Goal: Transaction & Acquisition: Purchase product/service

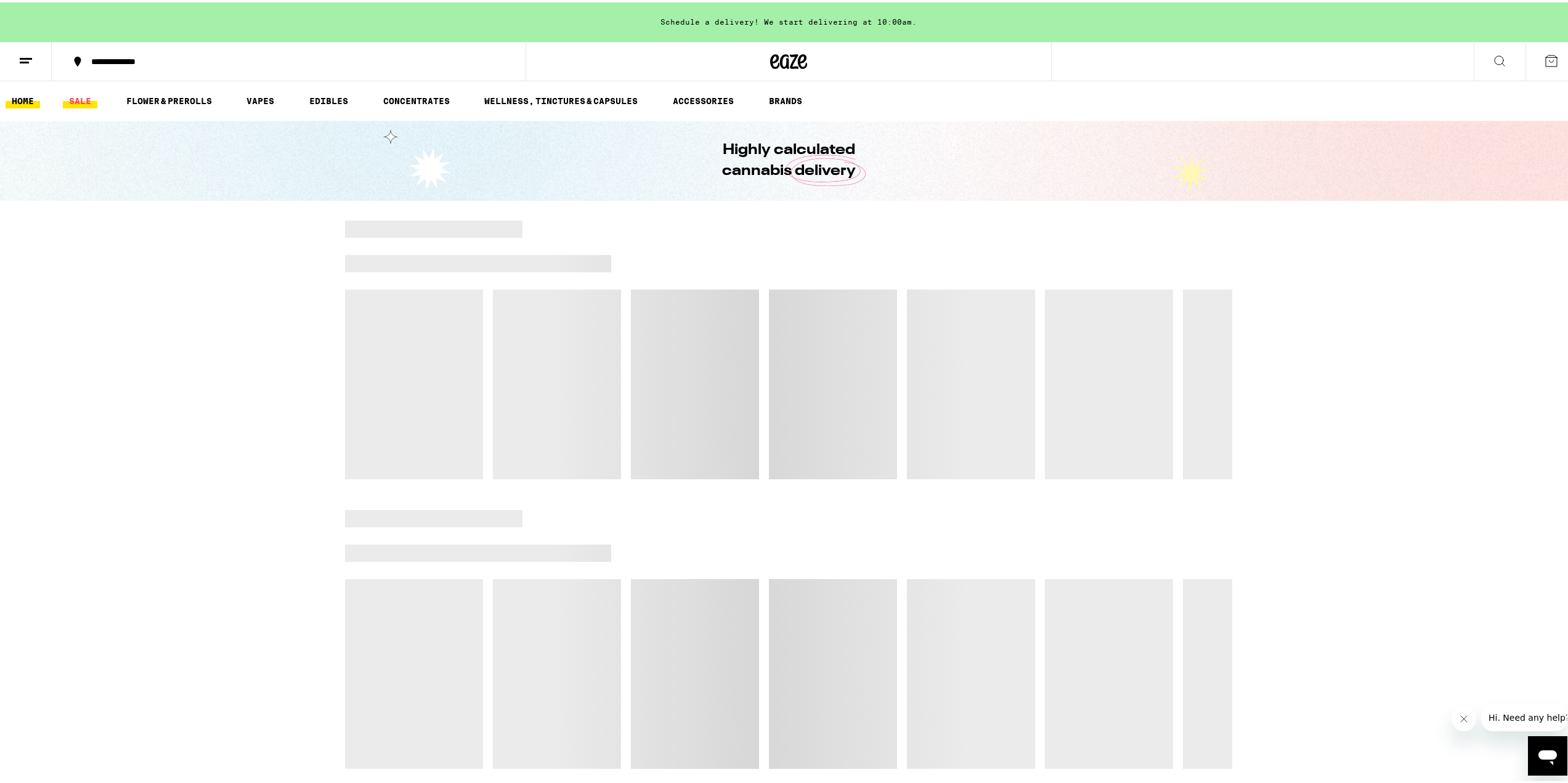
click at [80, 103] on link "SALE" at bounding box center [80, 98] width 35 height 15
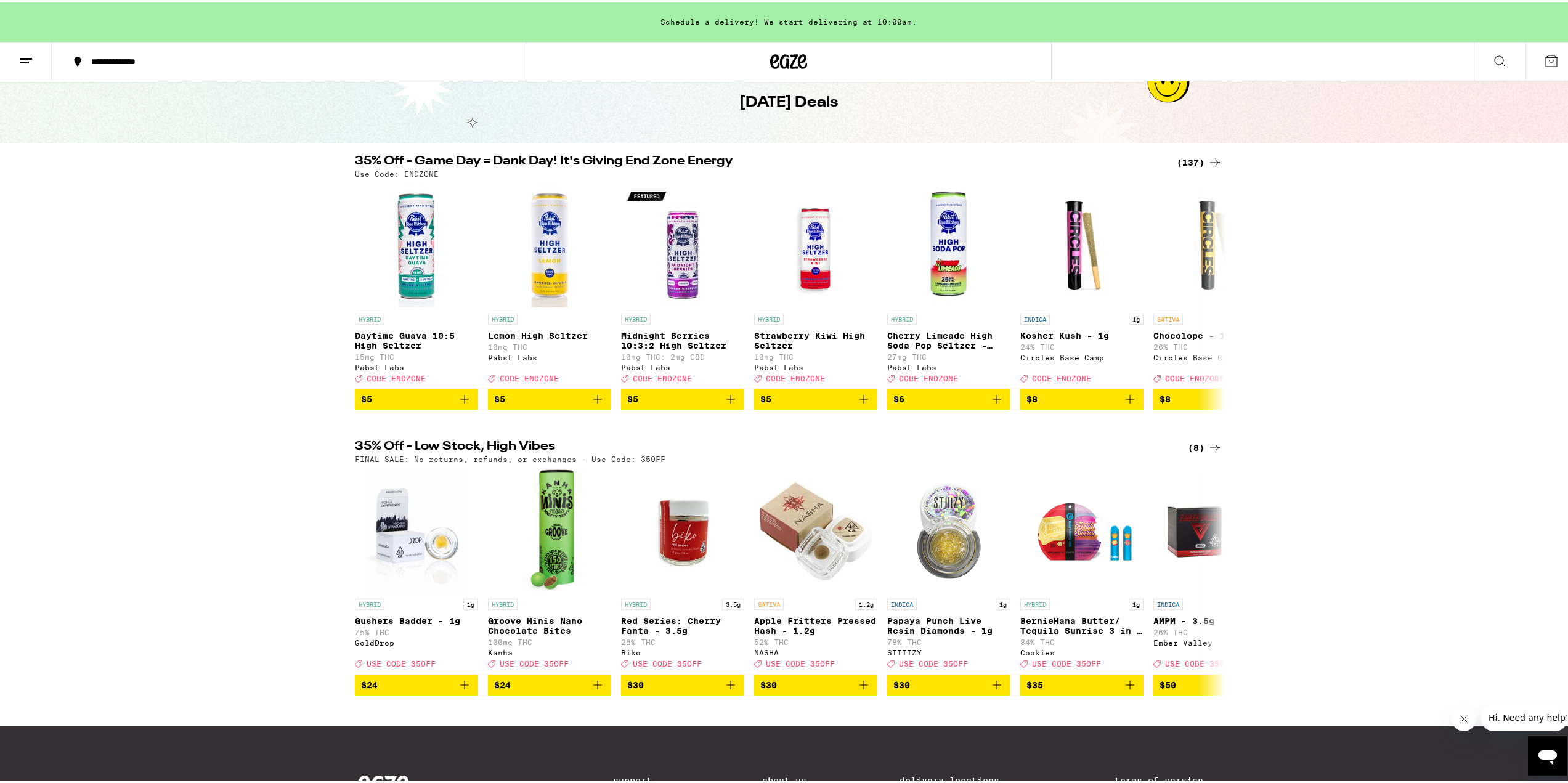
scroll to position [62, 0]
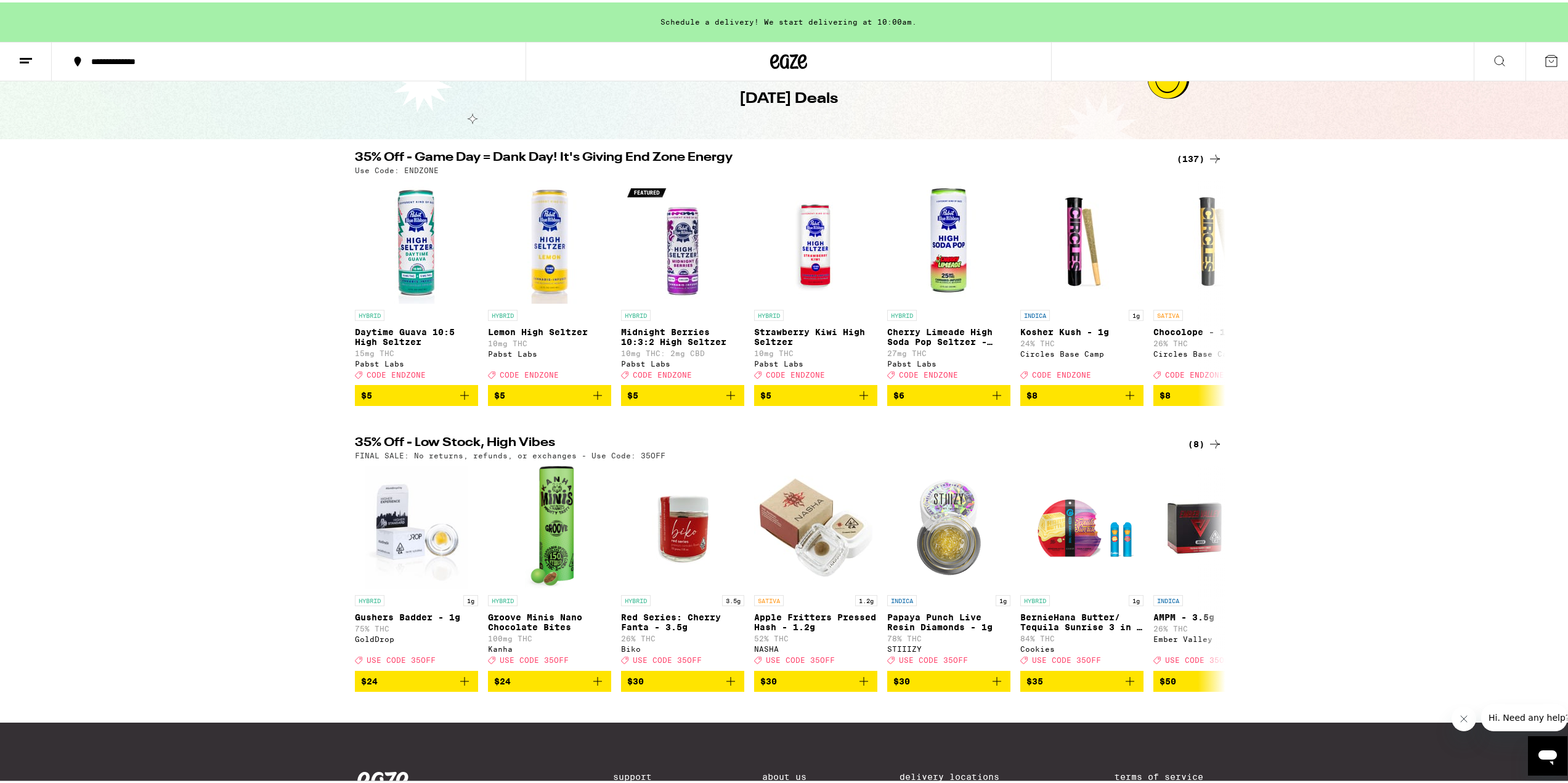
click at [1190, 152] on div "(137)" at bounding box center [1200, 156] width 46 height 15
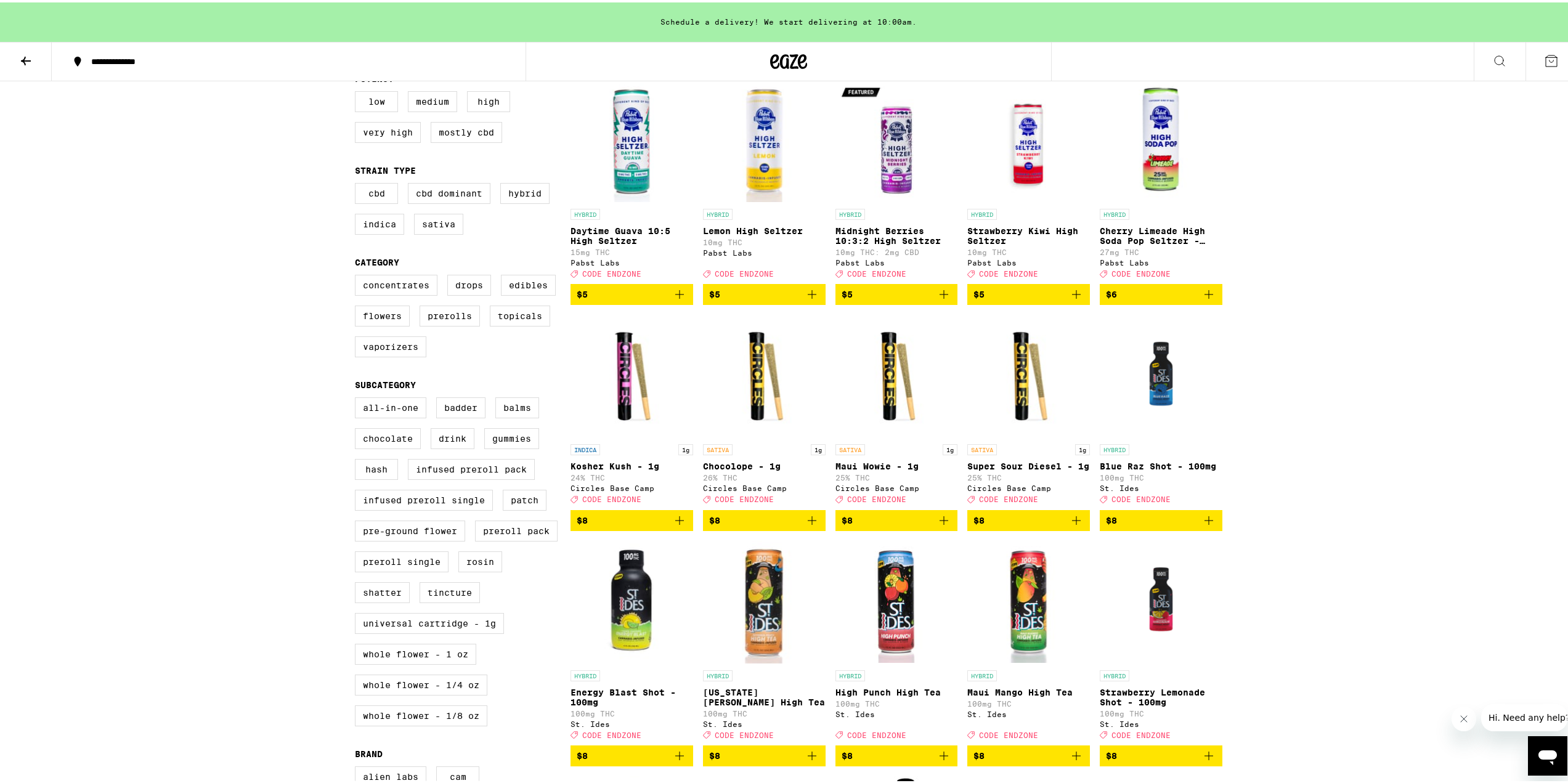
scroll to position [185, 0]
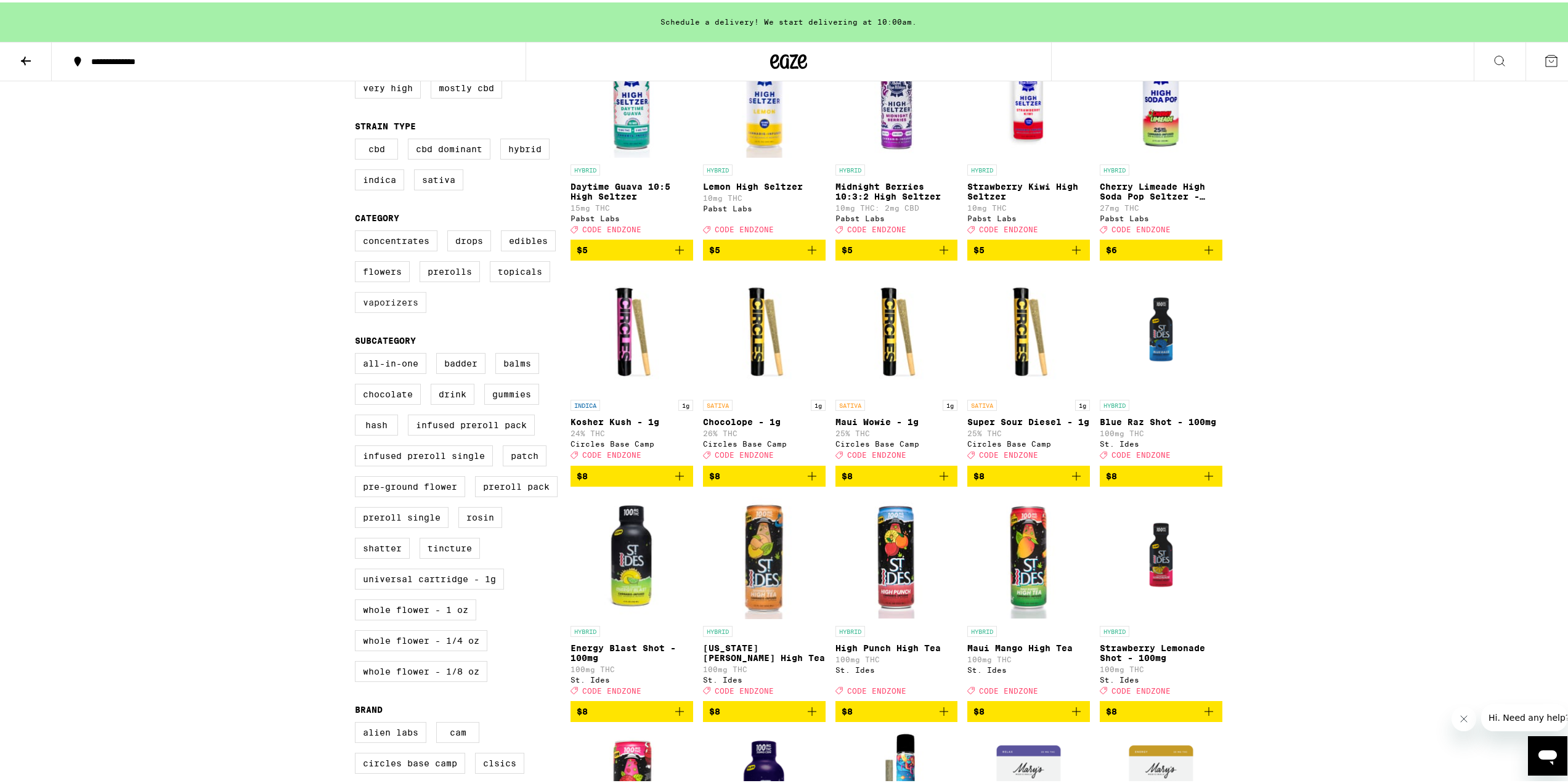
click at [415, 310] on label "Vaporizers" at bounding box center [390, 300] width 71 height 21
click at [358, 231] on input "Vaporizers" at bounding box center [358, 230] width 1 height 1
checkbox input "true"
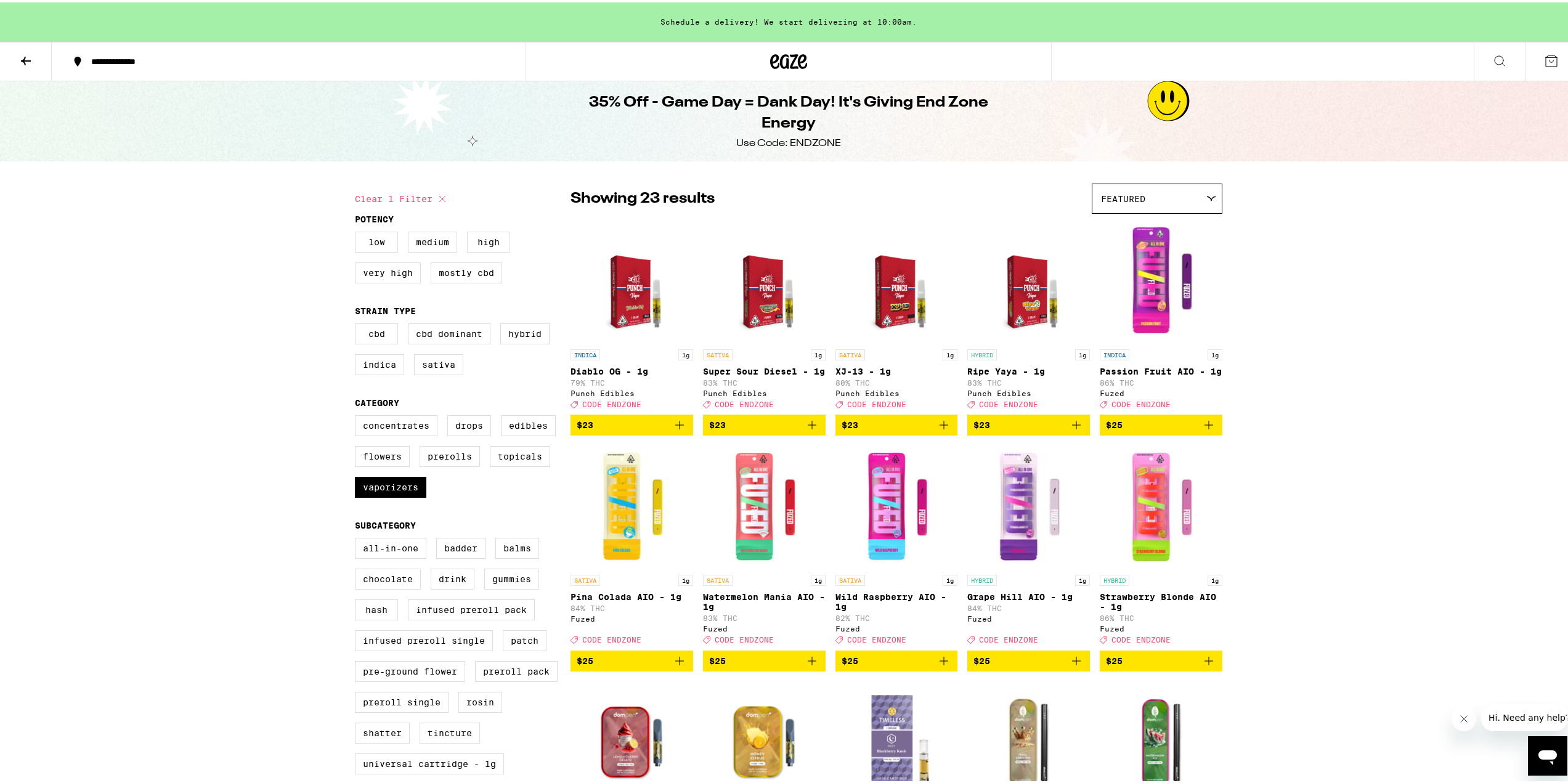
click at [1075, 430] on icon "Add to bag" at bounding box center [1076, 422] width 15 height 15
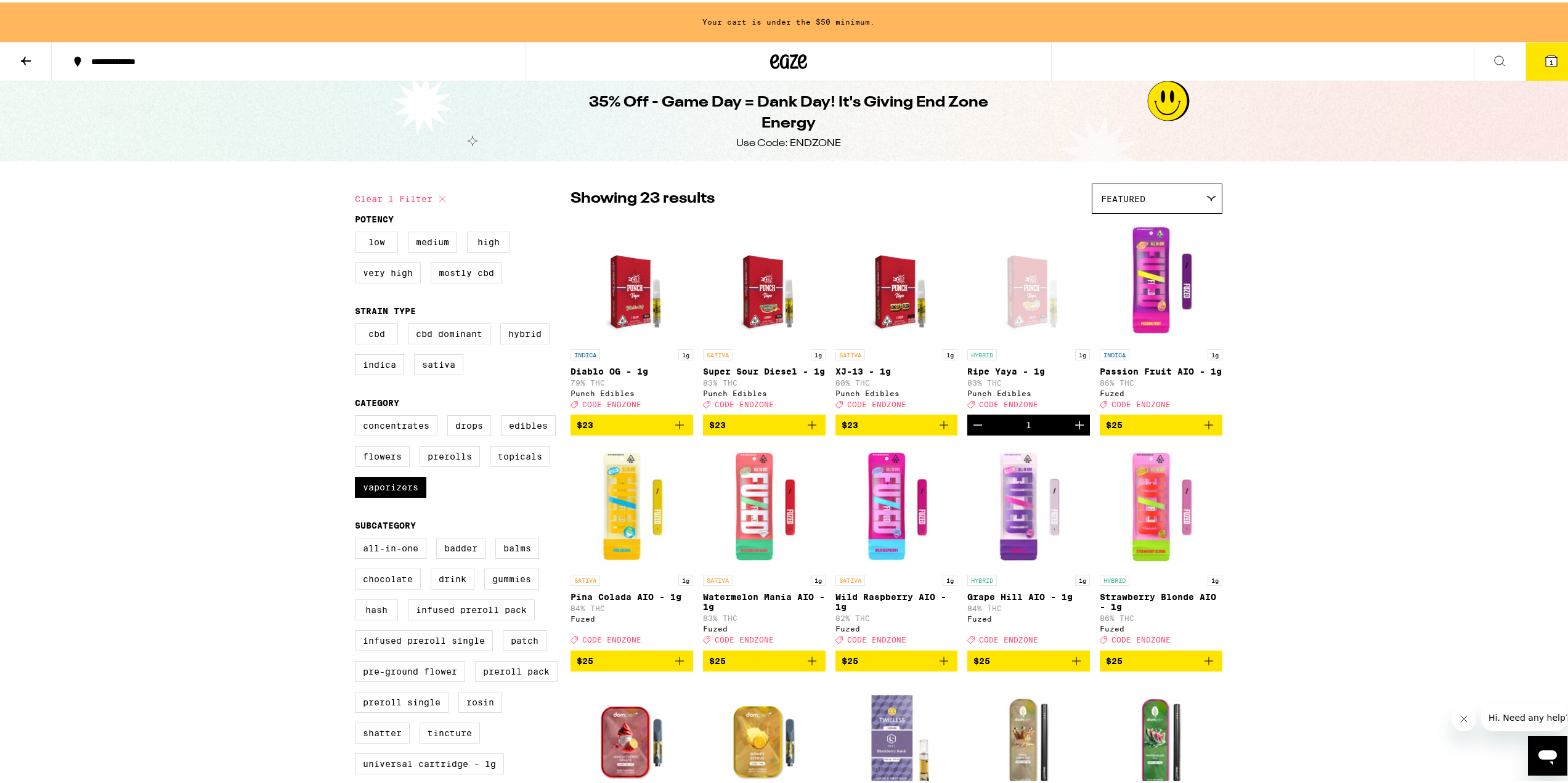
click at [1075, 427] on icon "Increment" at bounding box center [1080, 423] width 8 height 8
click at [810, 430] on icon "Add to bag" at bounding box center [811, 422] width 15 height 15
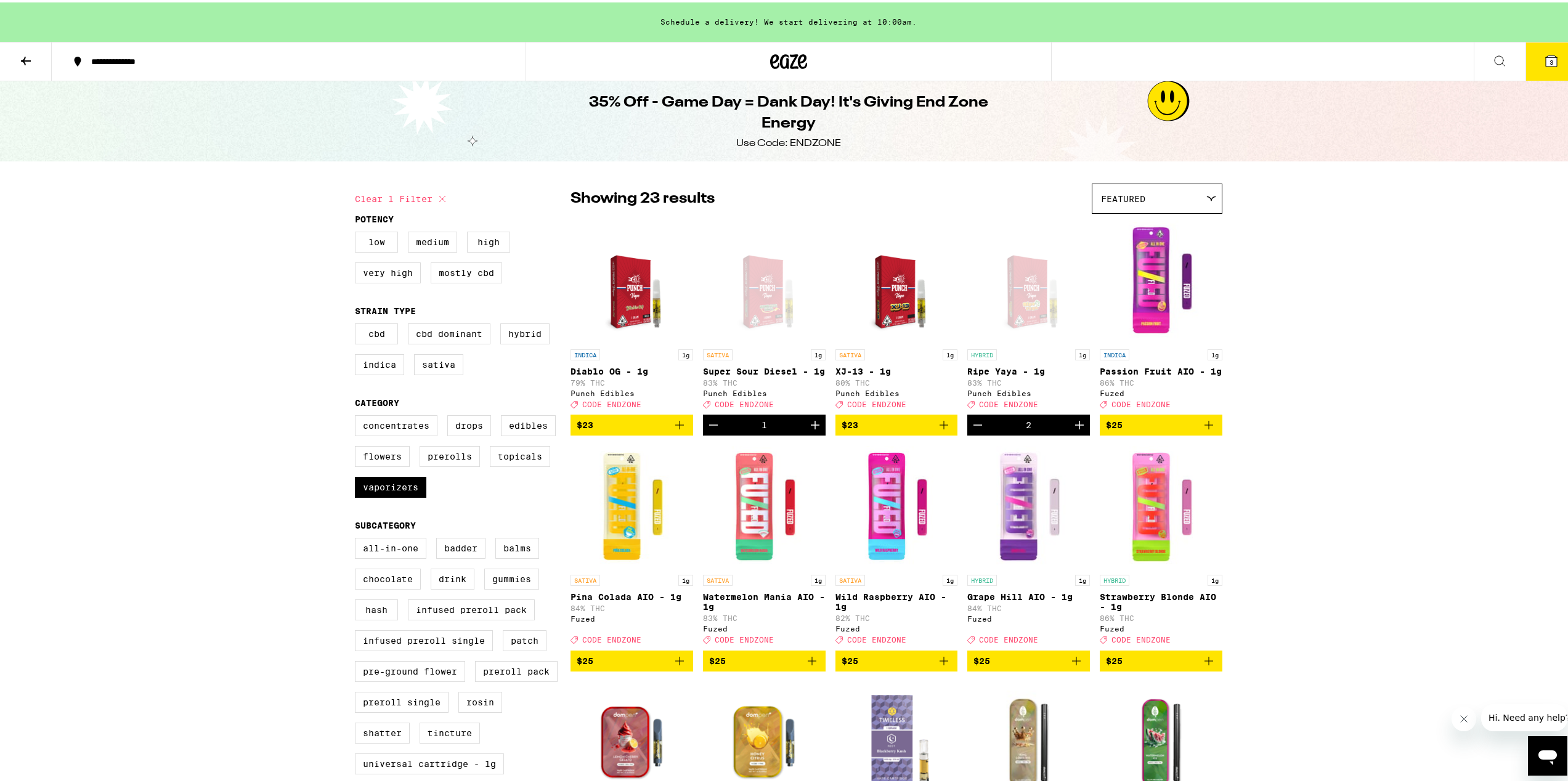
click at [974, 430] on icon "Decrement" at bounding box center [978, 422] width 15 height 15
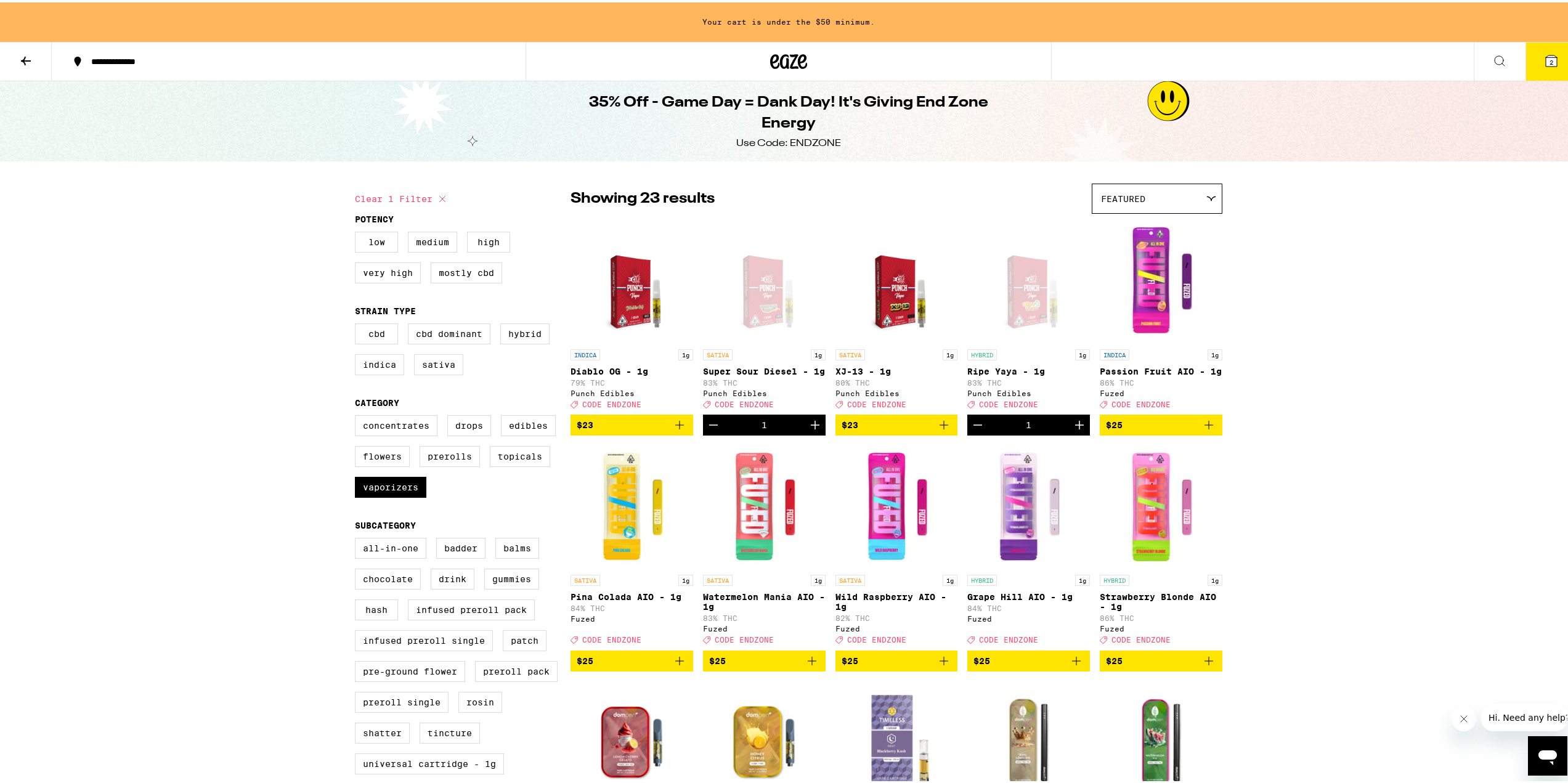
click at [811, 427] on icon "Increment" at bounding box center [815, 423] width 8 height 8
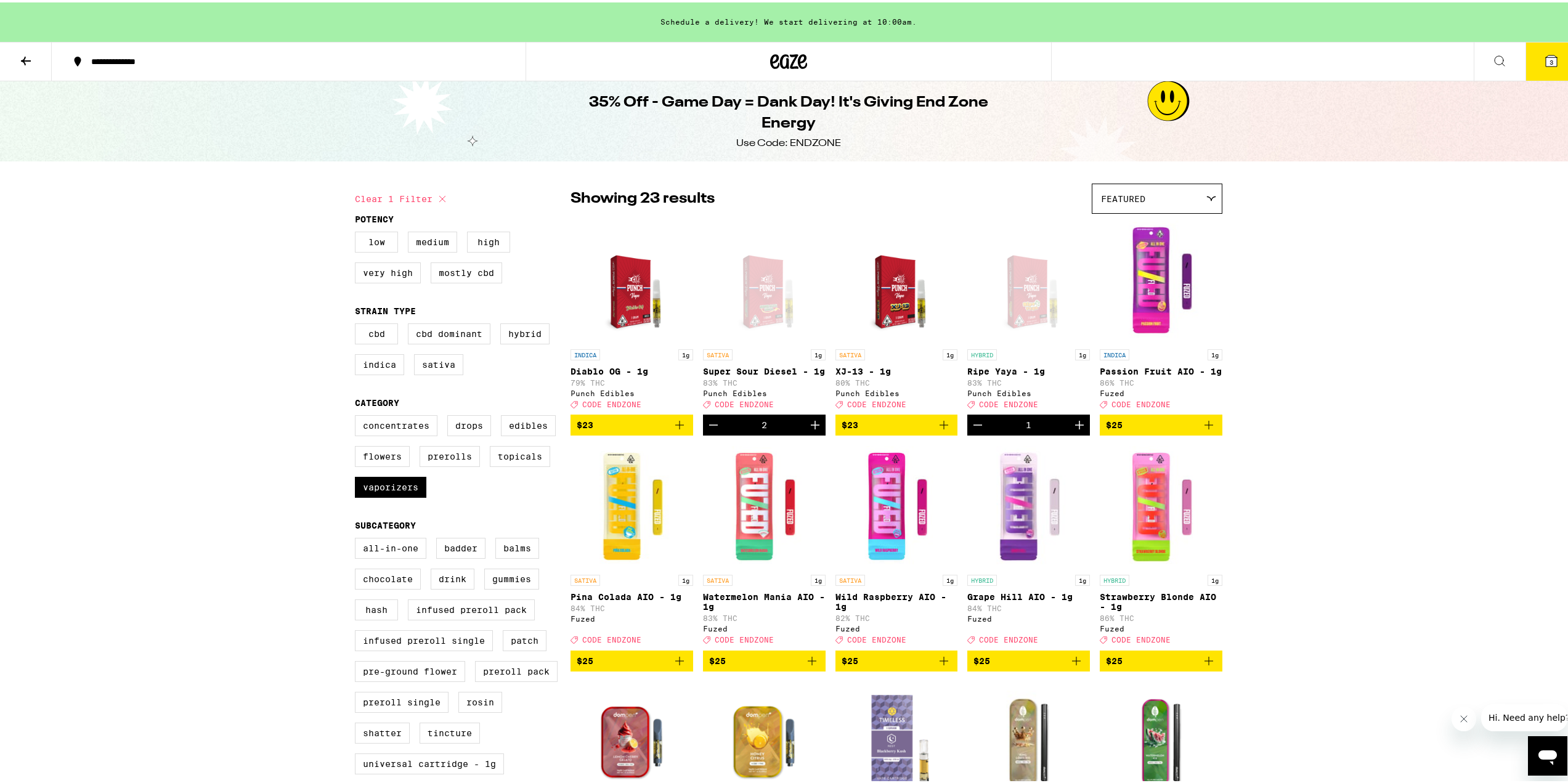
click at [710, 430] on icon "Decrement" at bounding box center [713, 422] width 15 height 15
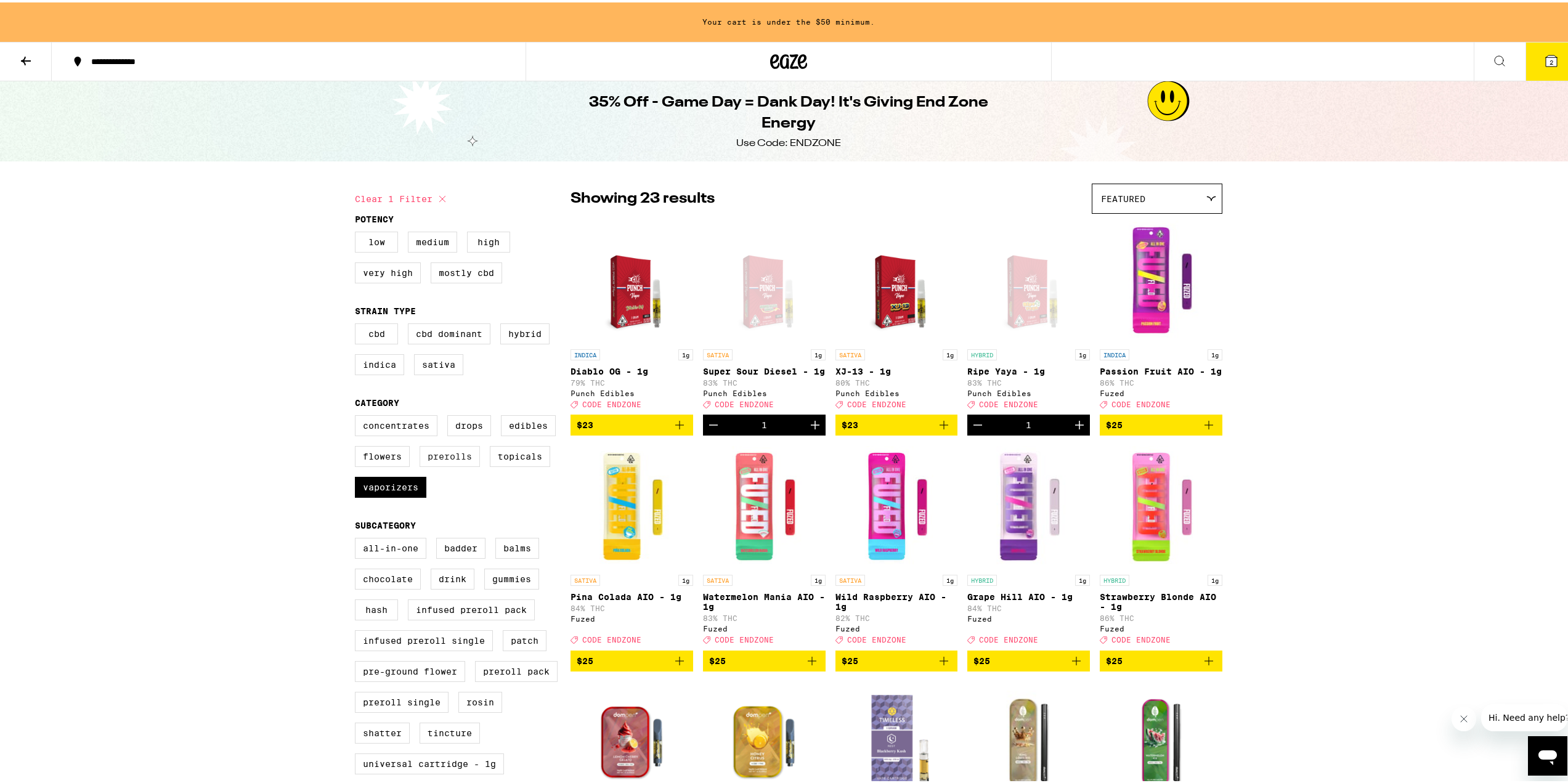
click at [460, 461] on label "Prerolls" at bounding box center [450, 454] width 60 height 21
click at [358, 415] on input "Prerolls" at bounding box center [358, 415] width 1 height 1
checkbox input "true"
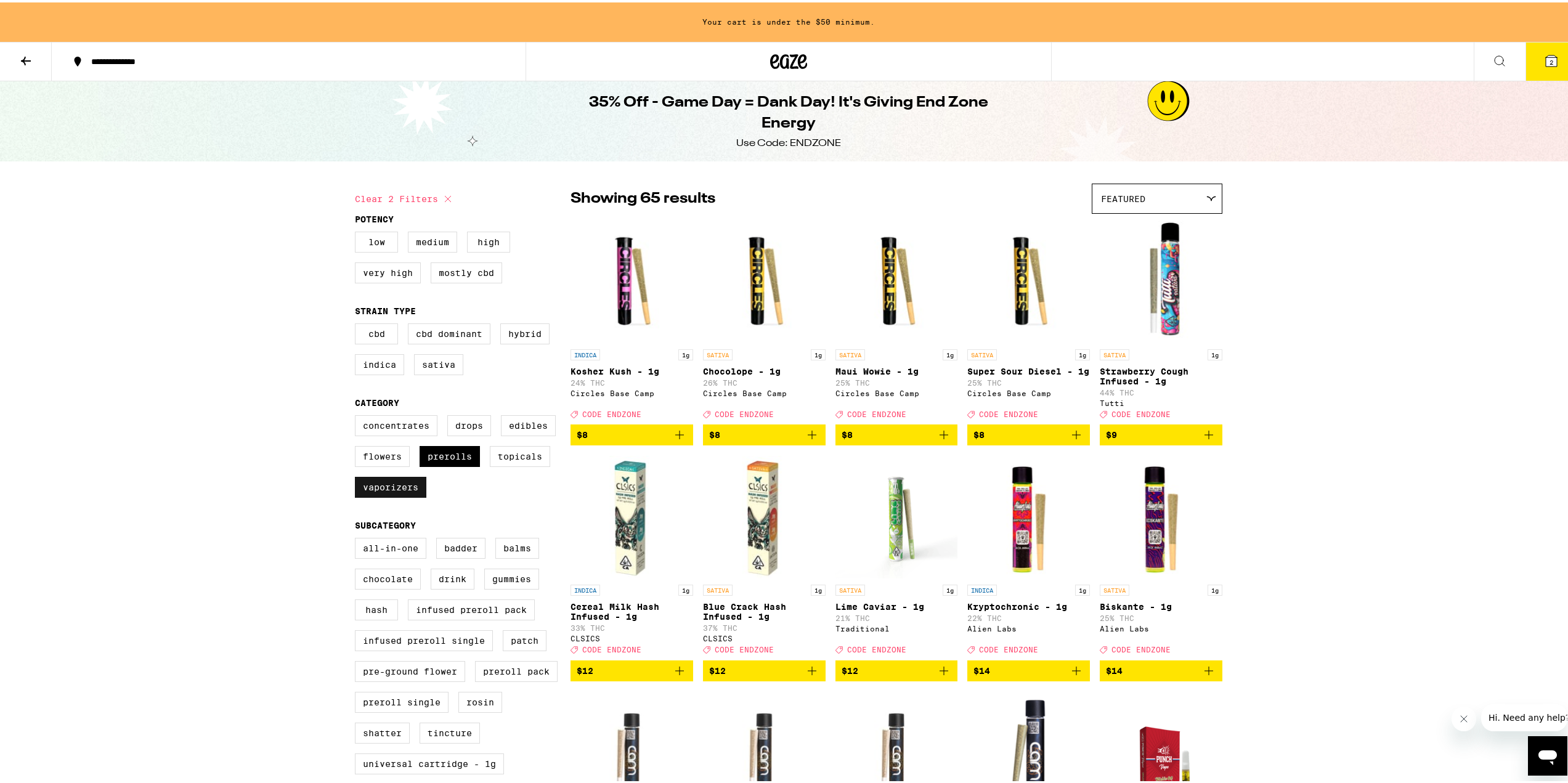
click at [376, 495] on label "Vaporizers" at bounding box center [390, 485] width 71 height 21
click at [358, 415] on input "Vaporizers" at bounding box center [358, 415] width 1 height 1
checkbox input "false"
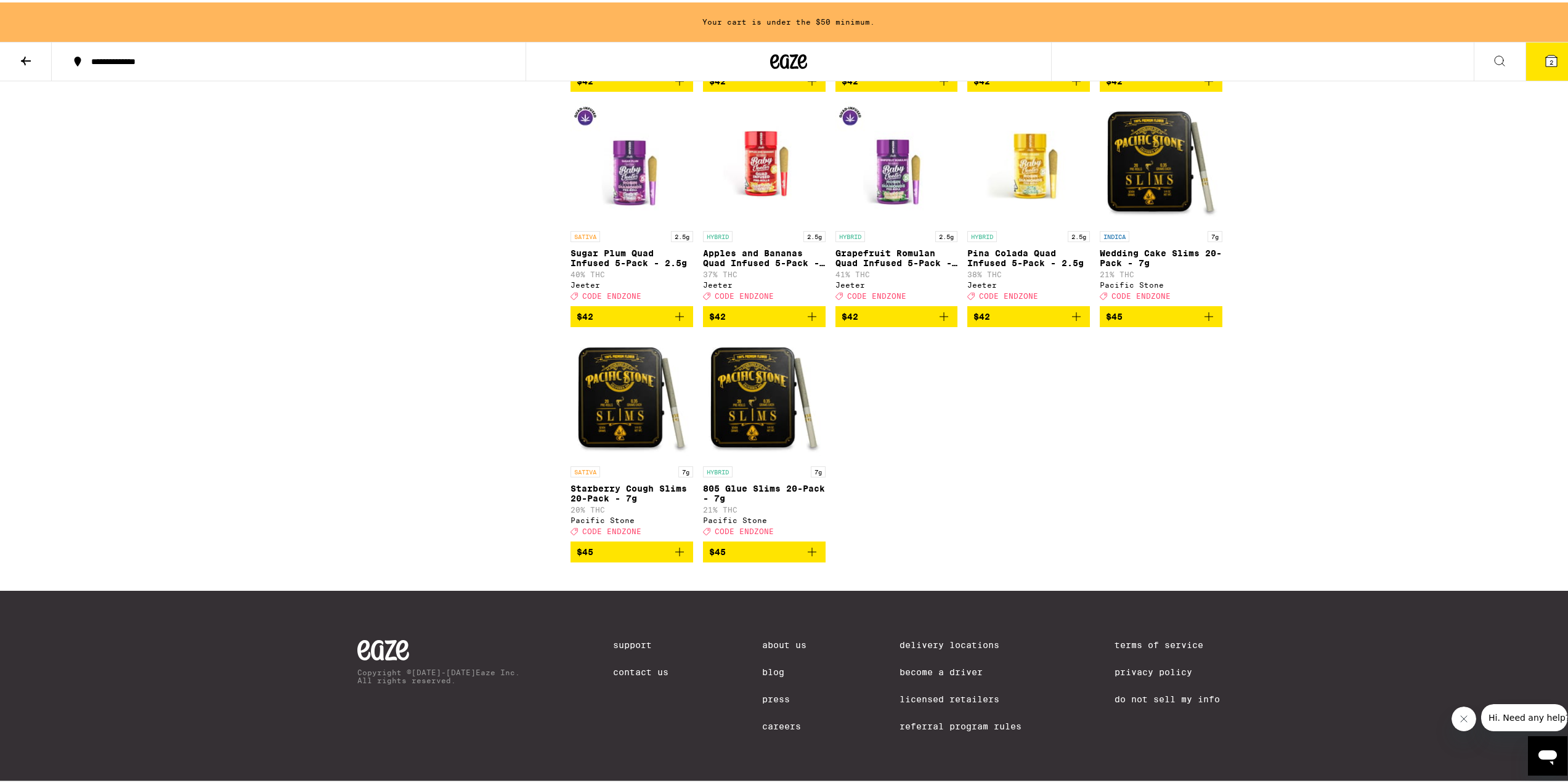
scroll to position [1786, 0]
click at [813, 557] on icon "Add to bag" at bounding box center [811, 549] width 15 height 15
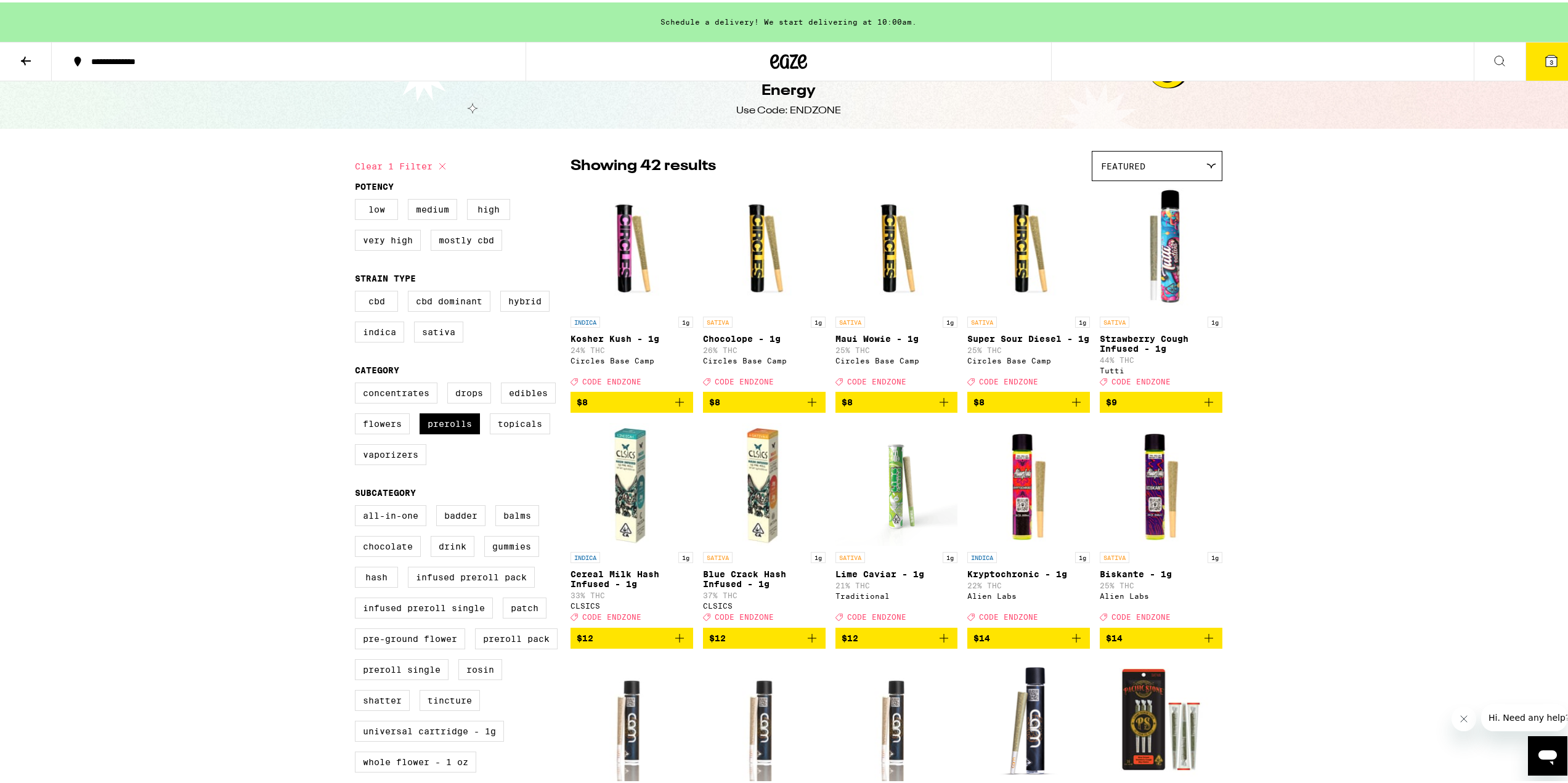
scroll to position [0, 0]
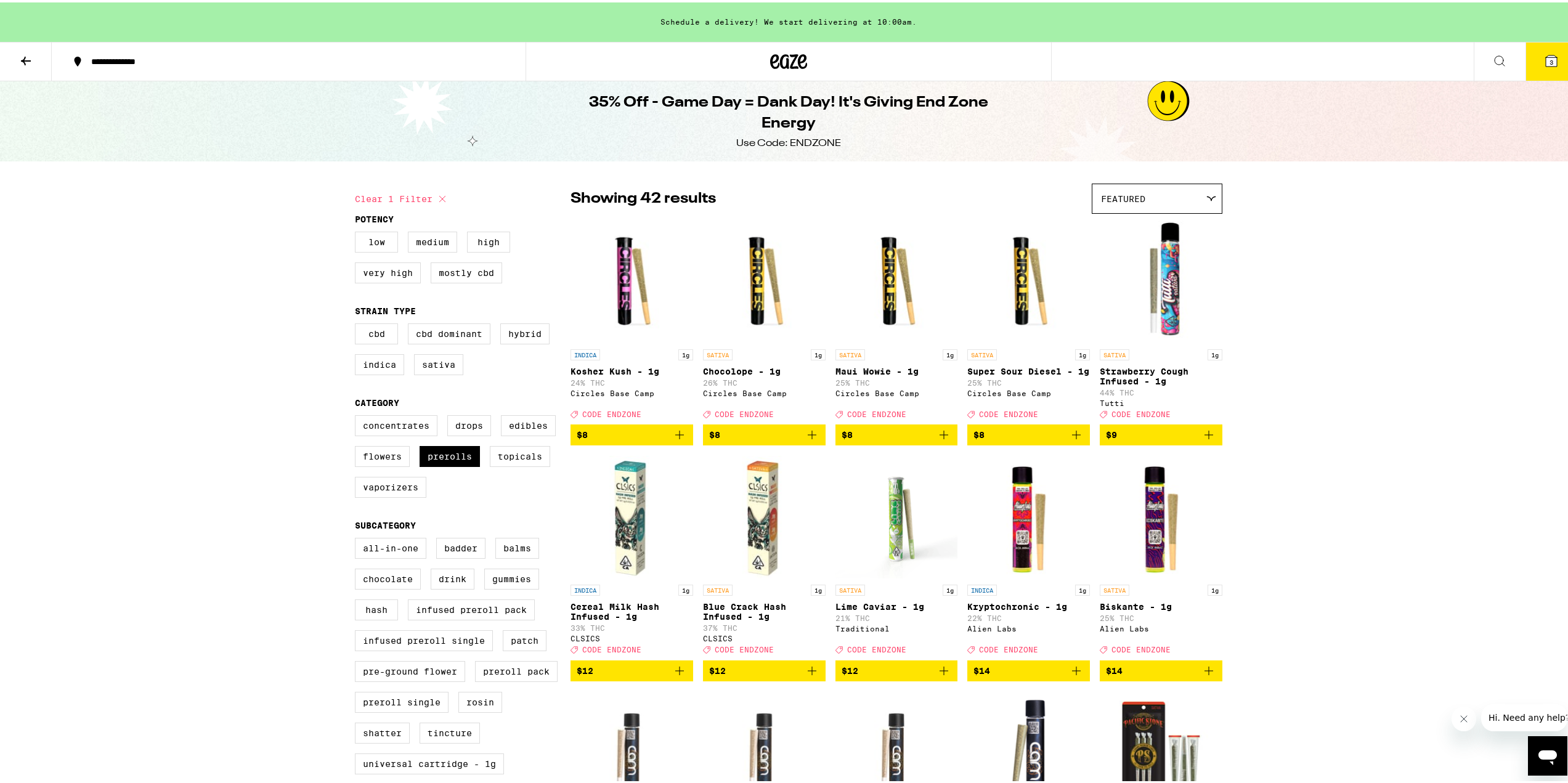
click at [1546, 55] on icon at bounding box center [1551, 58] width 11 height 11
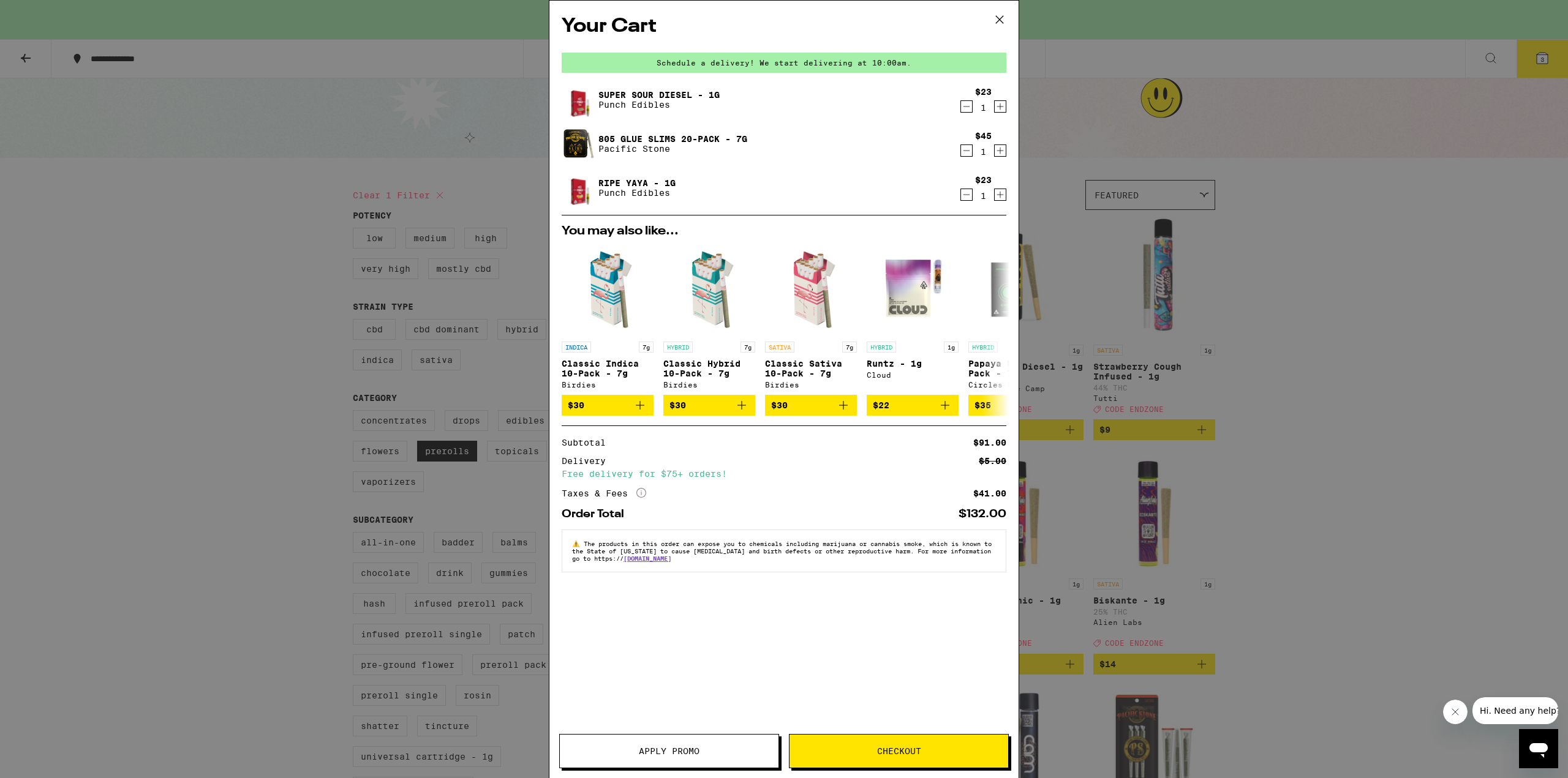
click at [676, 754] on span "Apply Promo" at bounding box center [669, 751] width 61 height 8
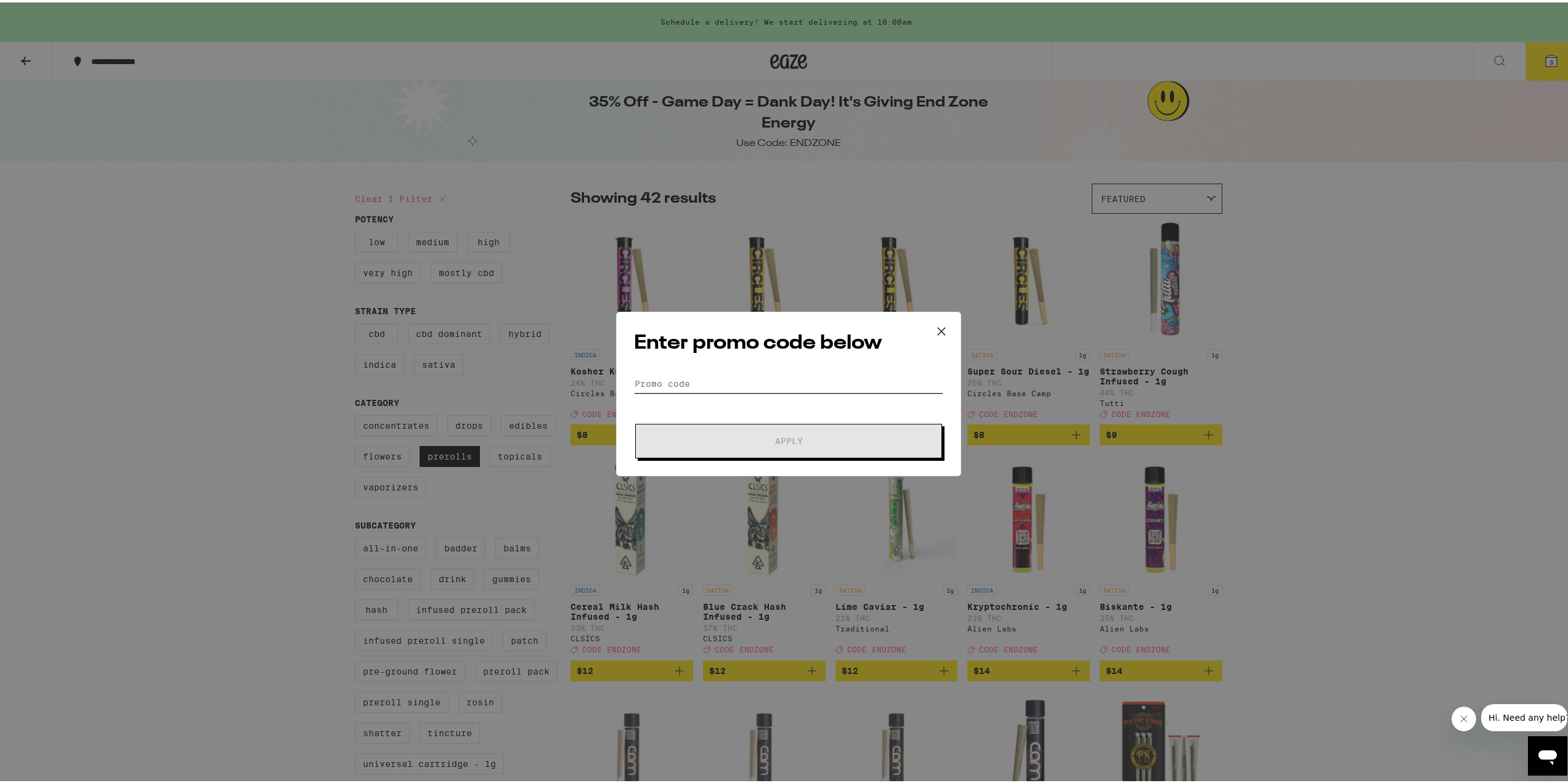
click at [730, 374] on input "Promo Code" at bounding box center [789, 381] width 309 height 19
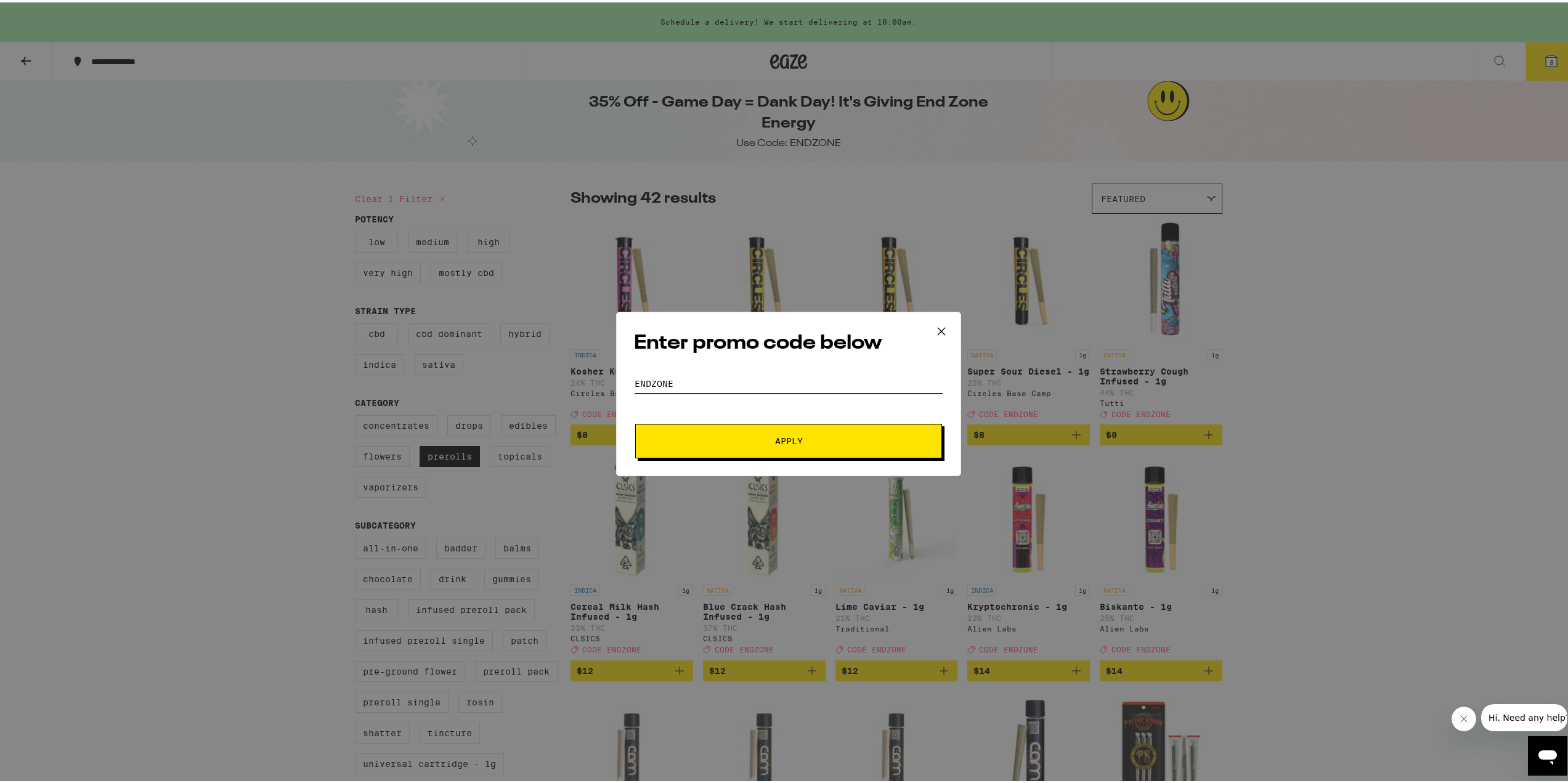
type input "endzone"
click at [635, 421] on button "Apply" at bounding box center [789, 439] width 307 height 35
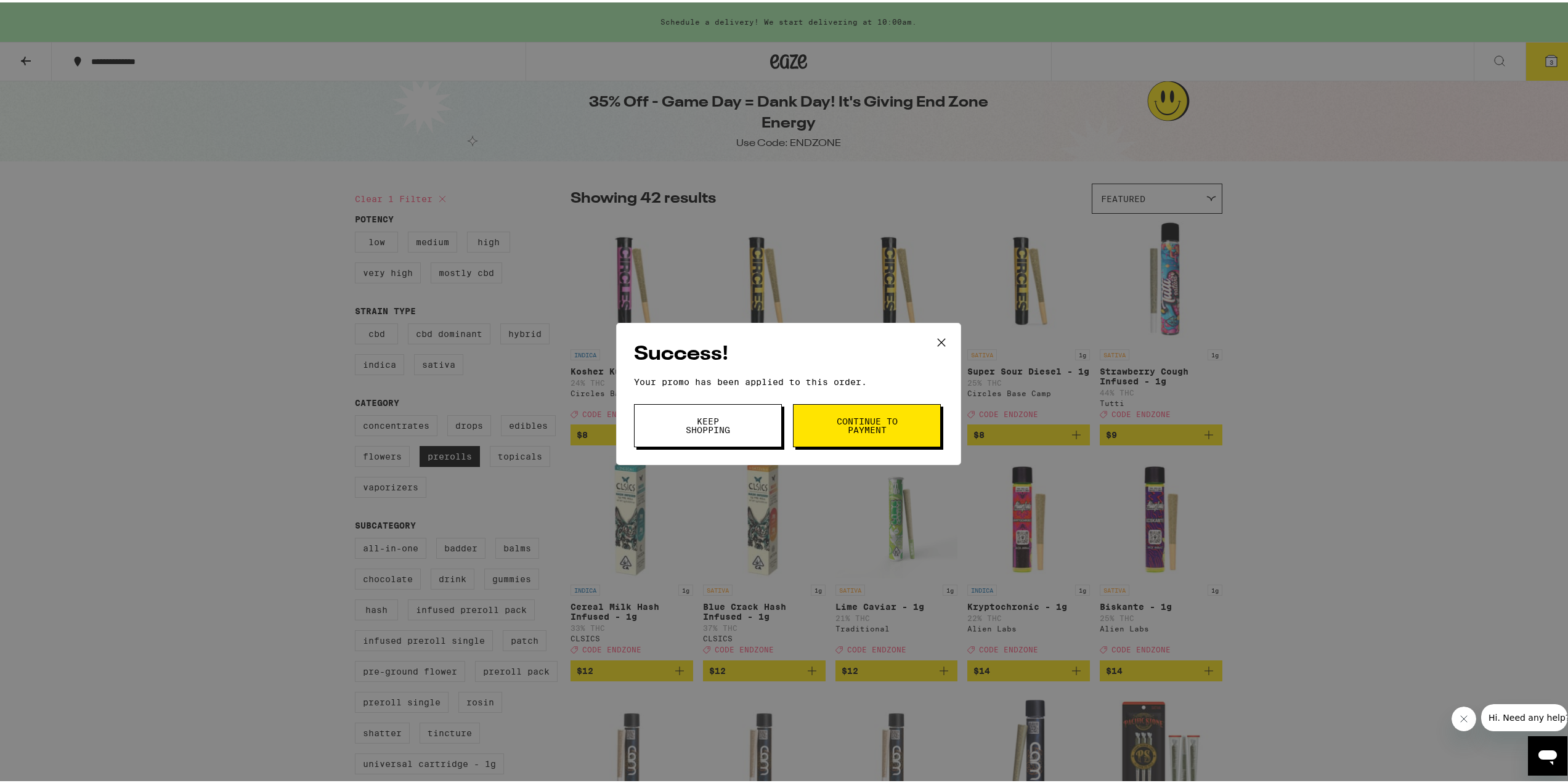
click at [836, 415] on span "Continue to payment" at bounding box center [867, 423] width 63 height 17
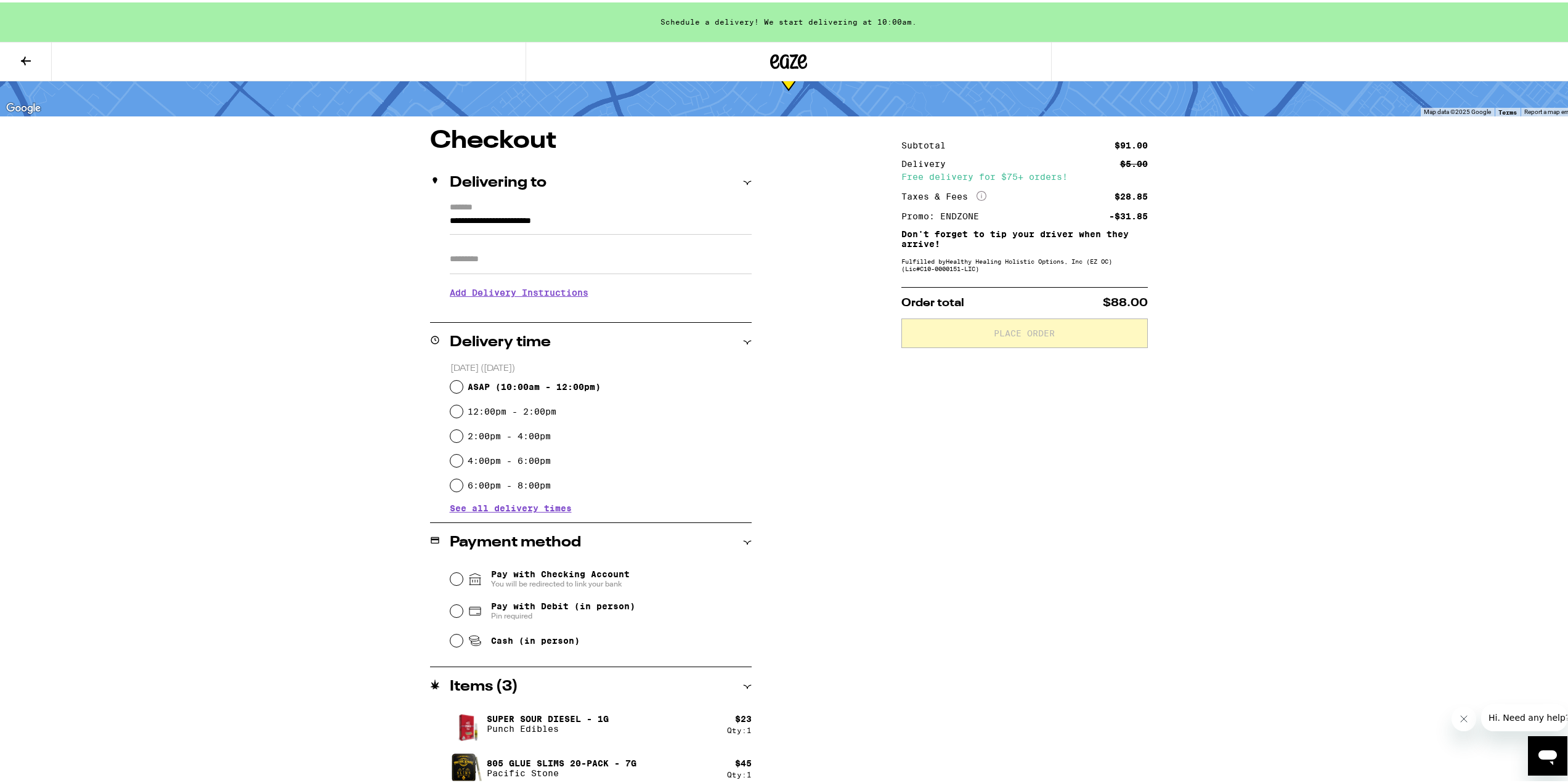
scroll to position [117, 0]
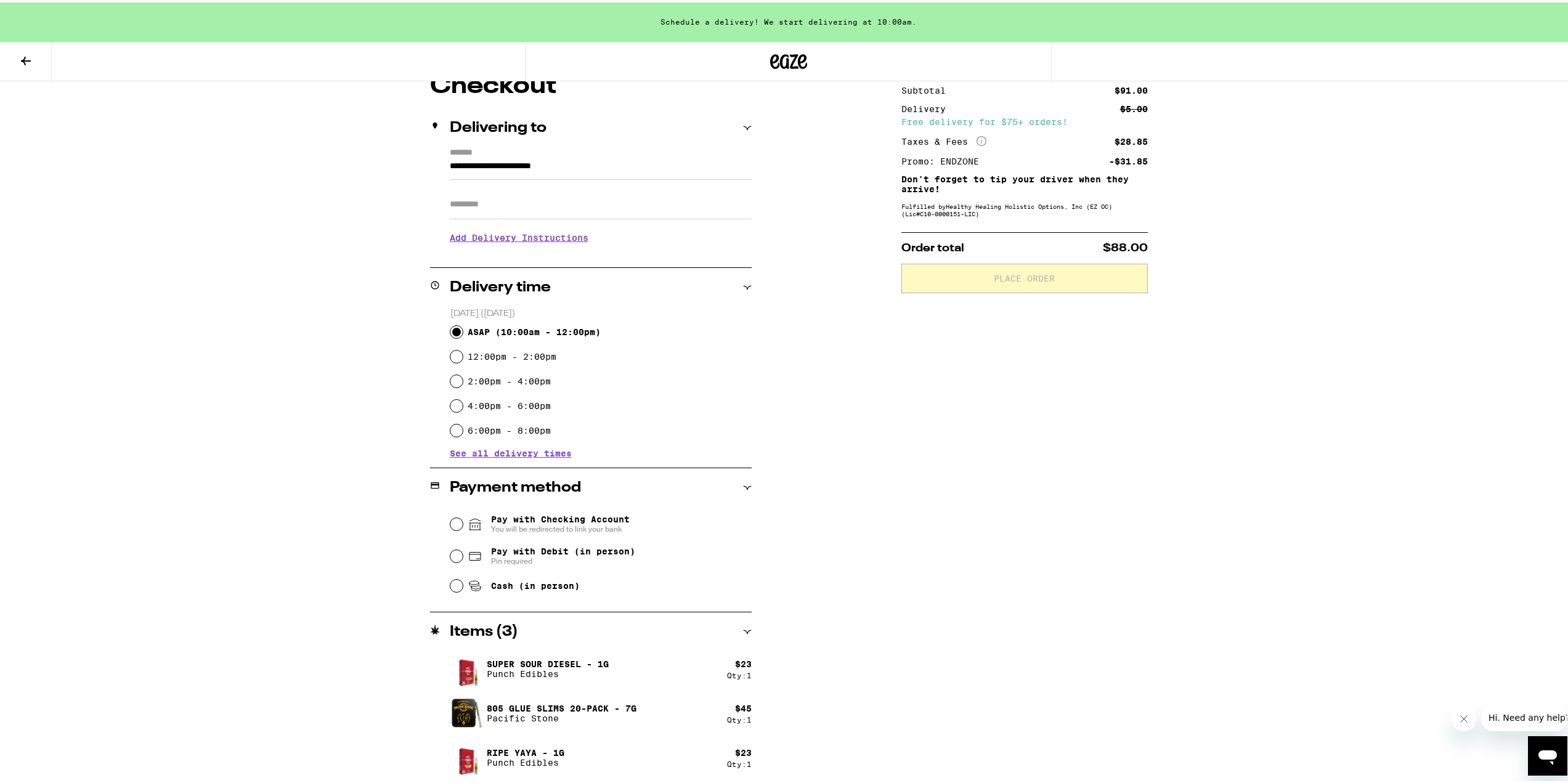
click at [450, 328] on input "ASAP ( 10:00am - 12:00pm )" at bounding box center [457, 330] width 12 height 12
radio input "true"
click at [552, 520] on span "Pay with Checking Account You will be redirected to link your bank" at bounding box center [561, 522] width 139 height 19
click at [463, 520] on input "Pay with Checking Account You will be redirected to link your bank" at bounding box center [457, 522] width 12 height 12
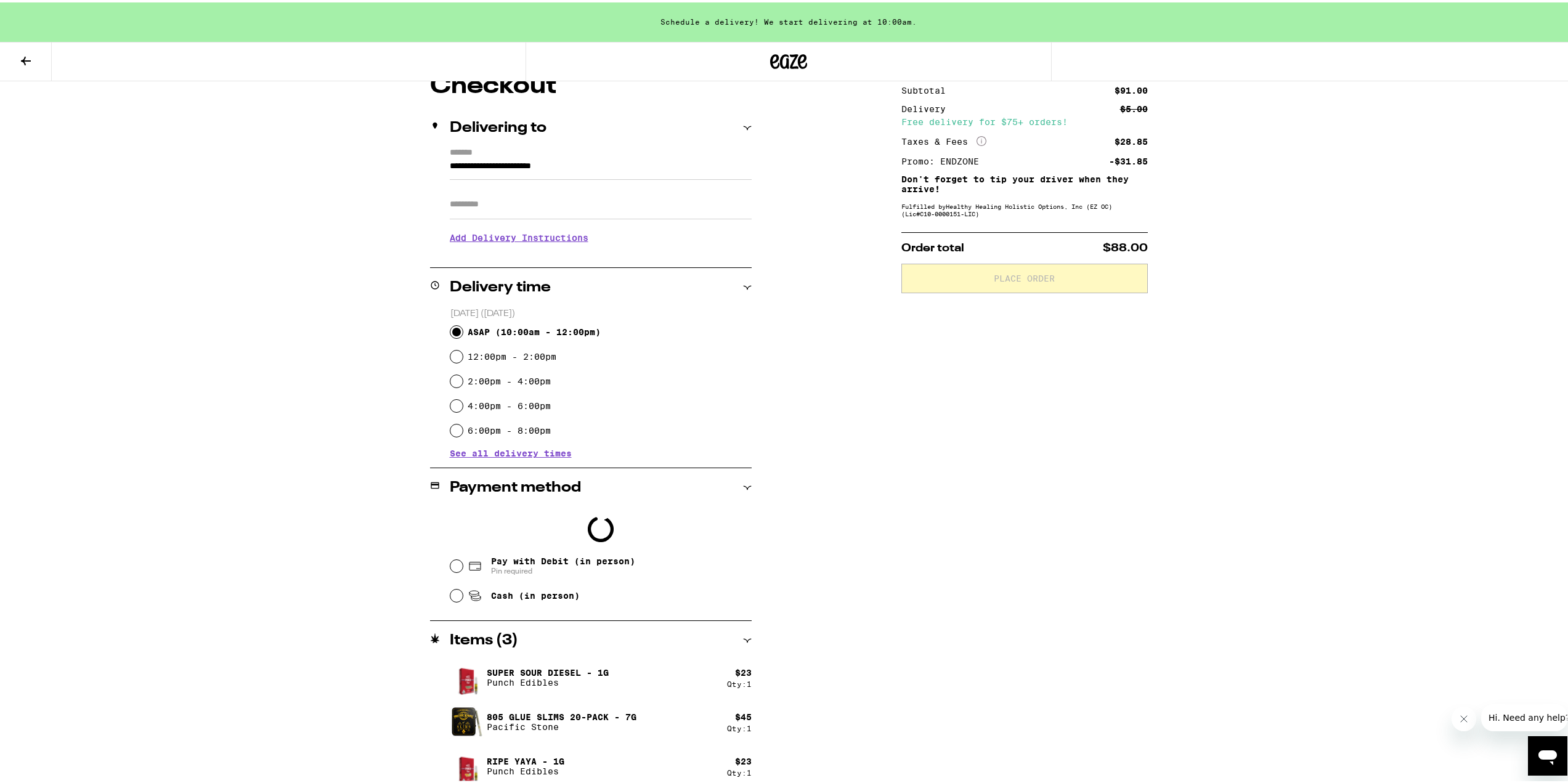
click at [536, 599] on span "Cash (in person)" at bounding box center [536, 593] width 89 height 10
click at [463, 599] on input "Cash (in person)" at bounding box center [457, 594] width 12 height 12
radio input "true"
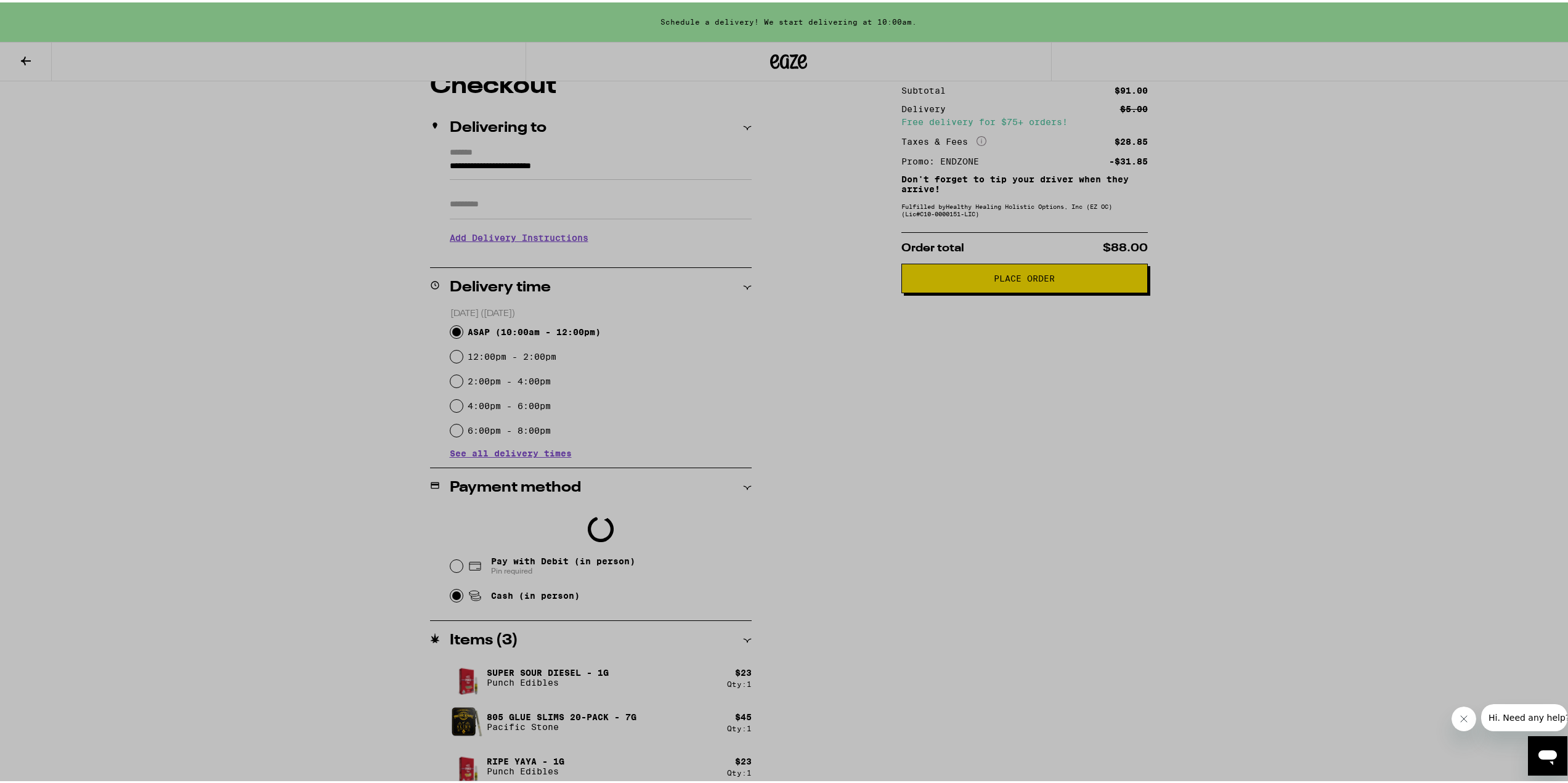
click at [1114, 556] on div at bounding box center [789, 392] width 1578 height 783
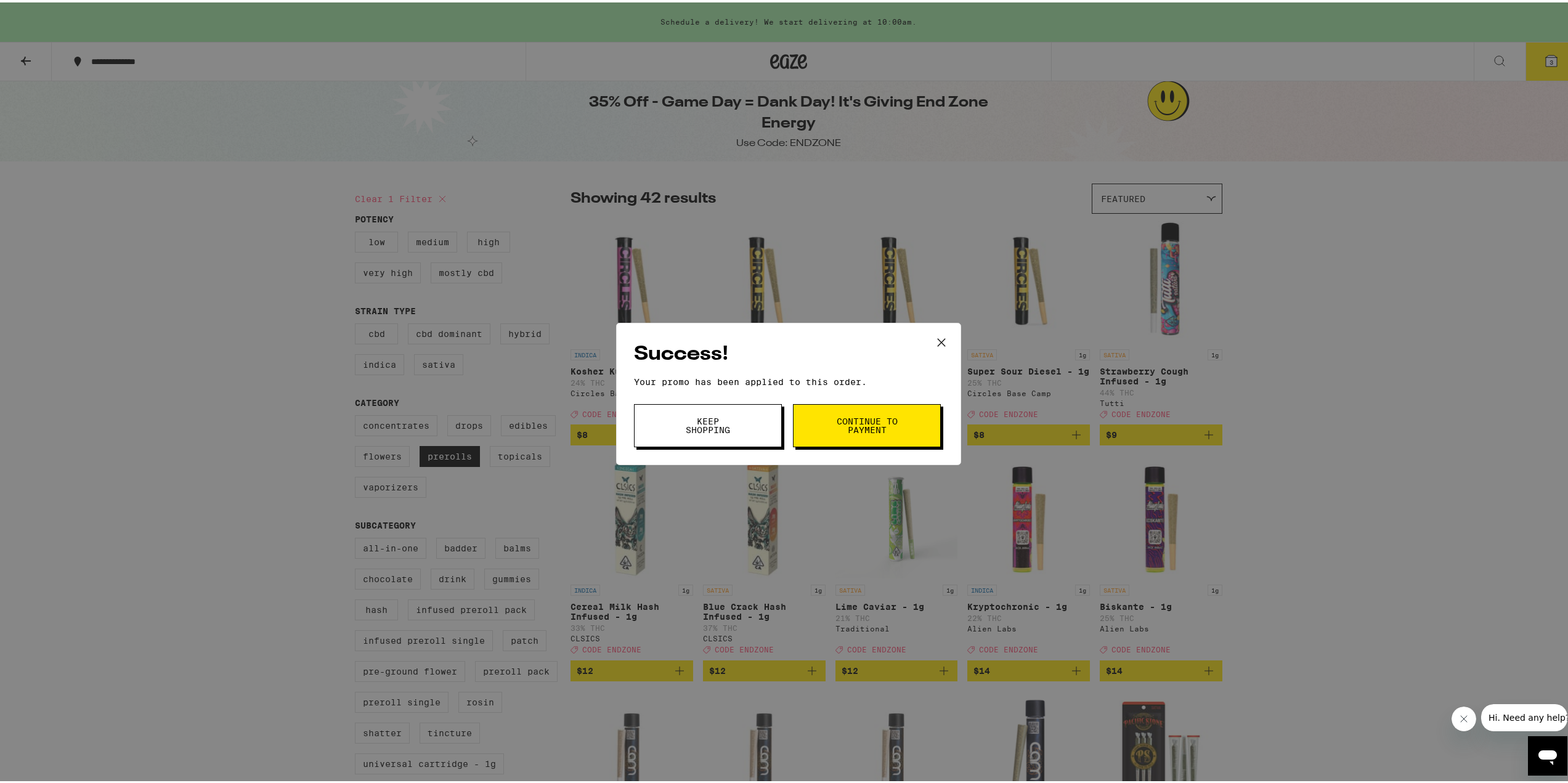
click at [888, 432] on span "Continue to payment" at bounding box center [867, 423] width 63 height 17
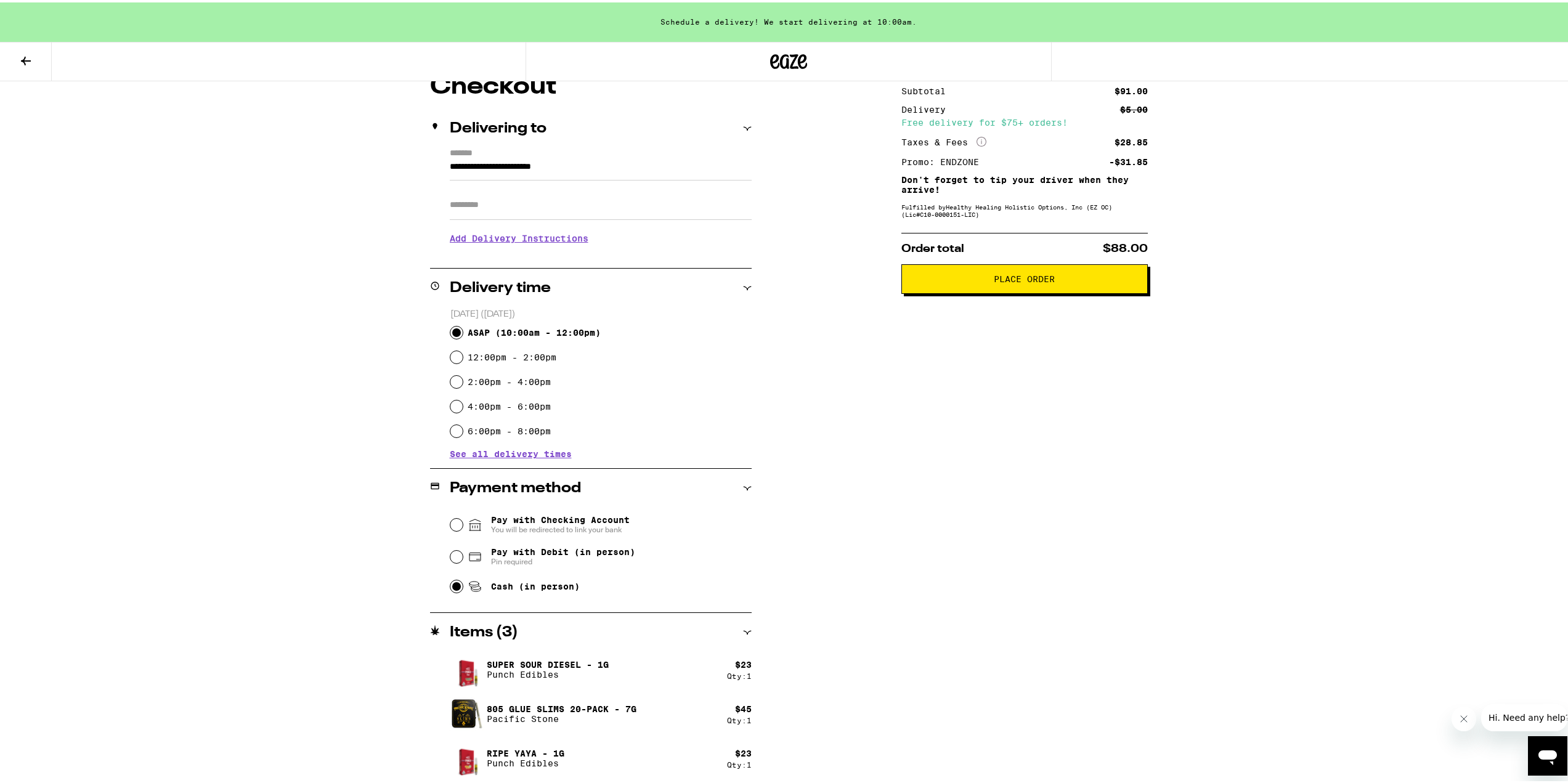
scroll to position [117, 0]
